Goal: Information Seeking & Learning: Understand process/instructions

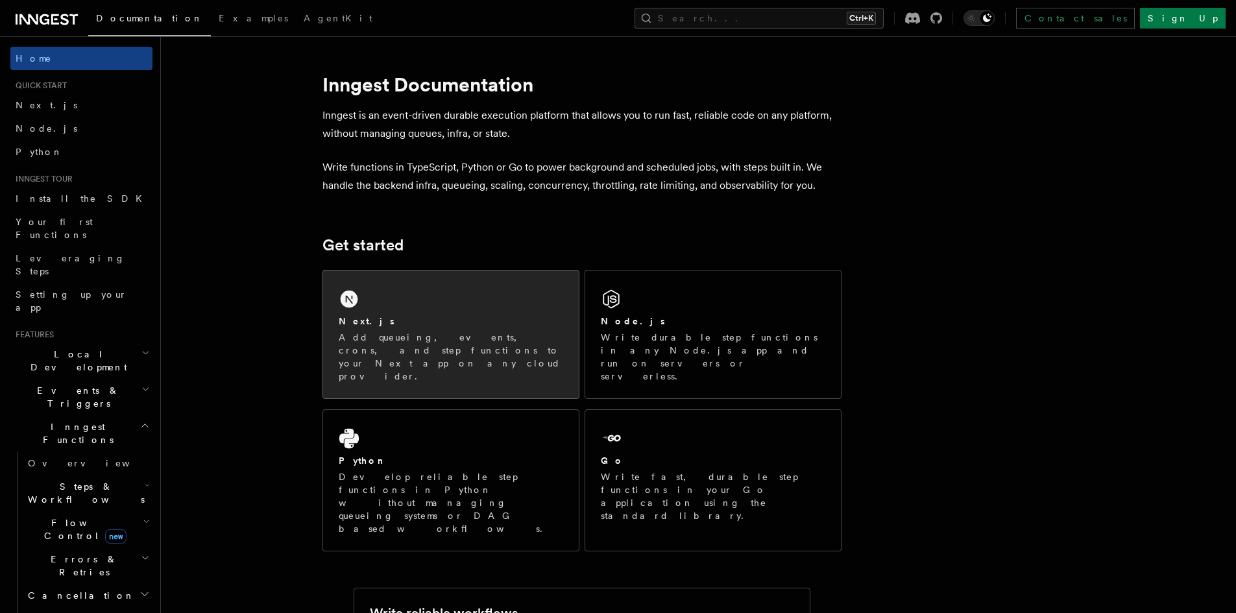
click at [518, 284] on div "Next.js Add queueing, events, crons, and step functions to your Next app on any…" at bounding box center [451, 335] width 256 height 128
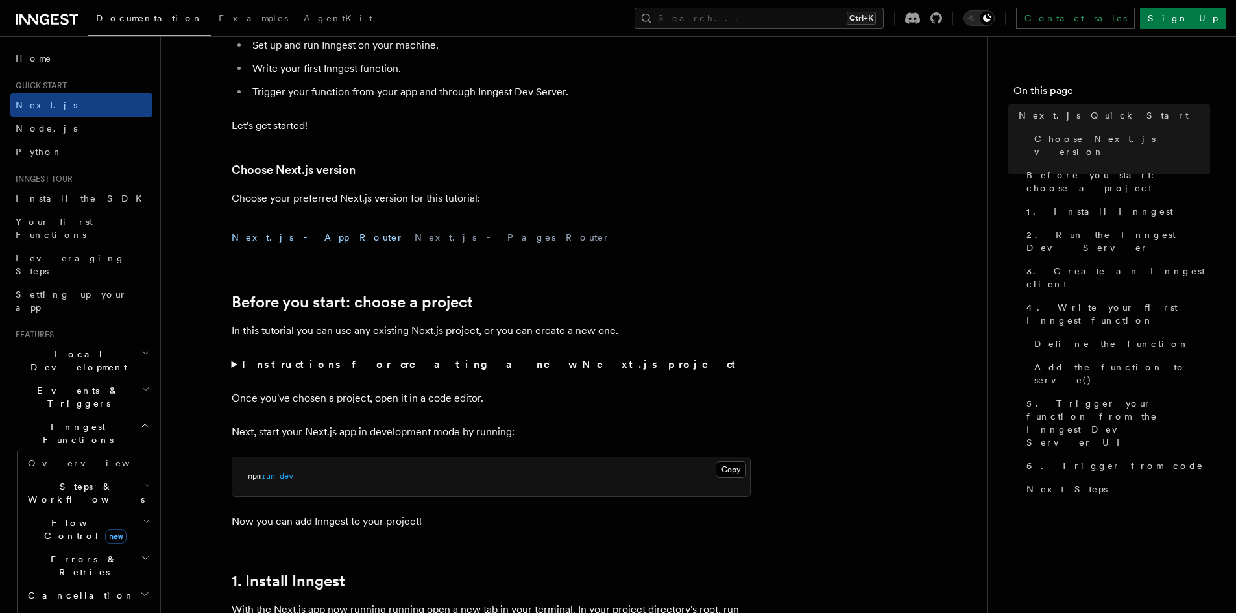
scroll to position [584, 0]
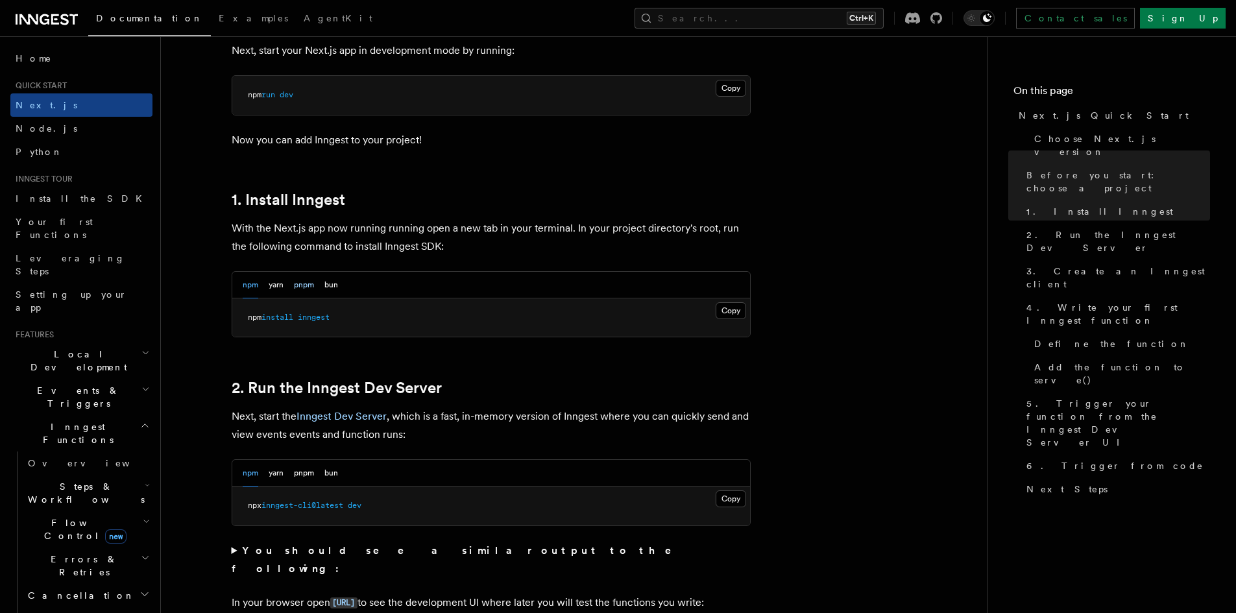
click at [301, 293] on button "pnpm" at bounding box center [304, 285] width 20 height 27
click at [311, 313] on span "inngest" at bounding box center [300, 317] width 32 height 9
copy article "pnpm add inngest"
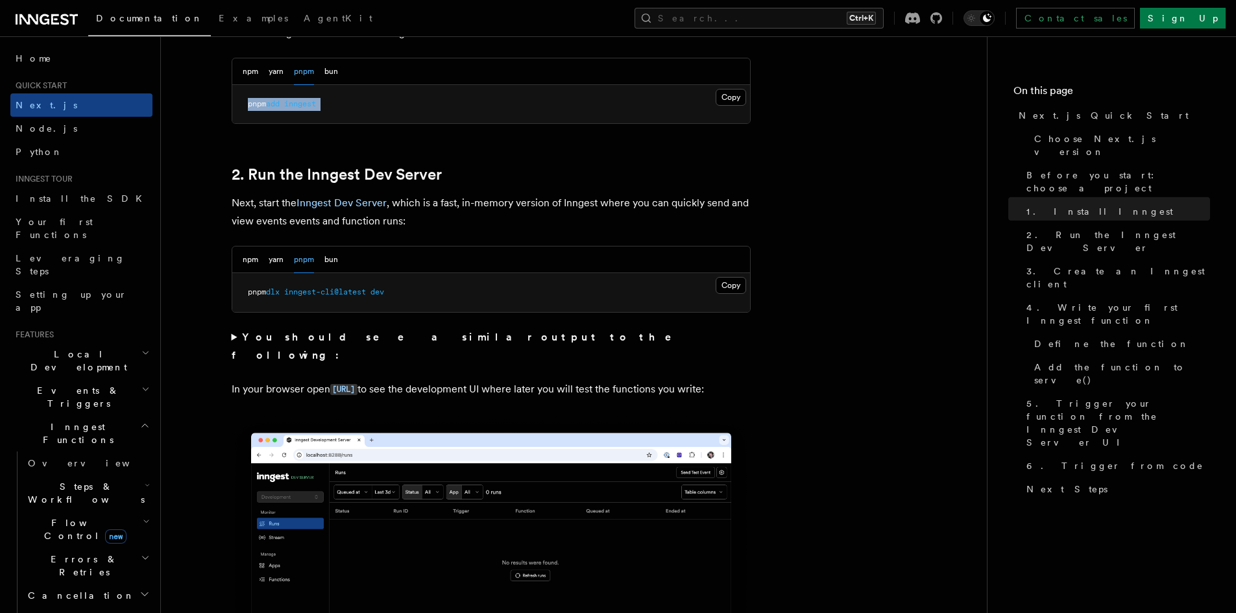
scroll to position [714, 0]
